Goal: Navigation & Orientation: Find specific page/section

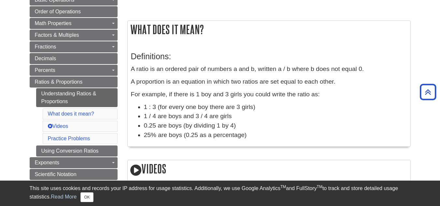
scroll to position [97, 0]
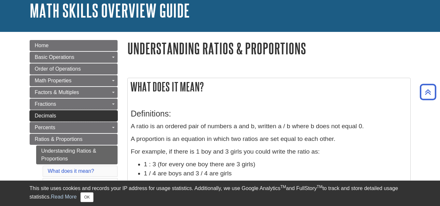
scroll to position [0, 0]
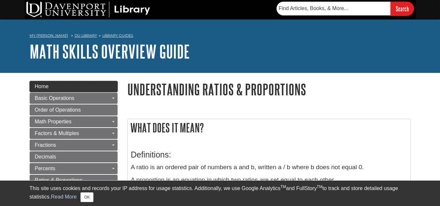
click at [78, 86] on link "Home" at bounding box center [74, 86] width 88 height 11
click at [109, 88] on link "Home" at bounding box center [74, 86] width 88 height 11
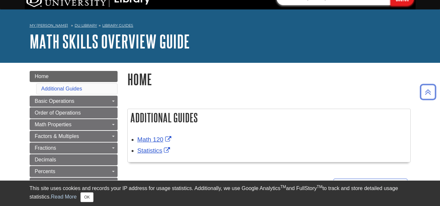
scroll to position [5, 0]
